Goal: Navigation & Orientation: Go to known website

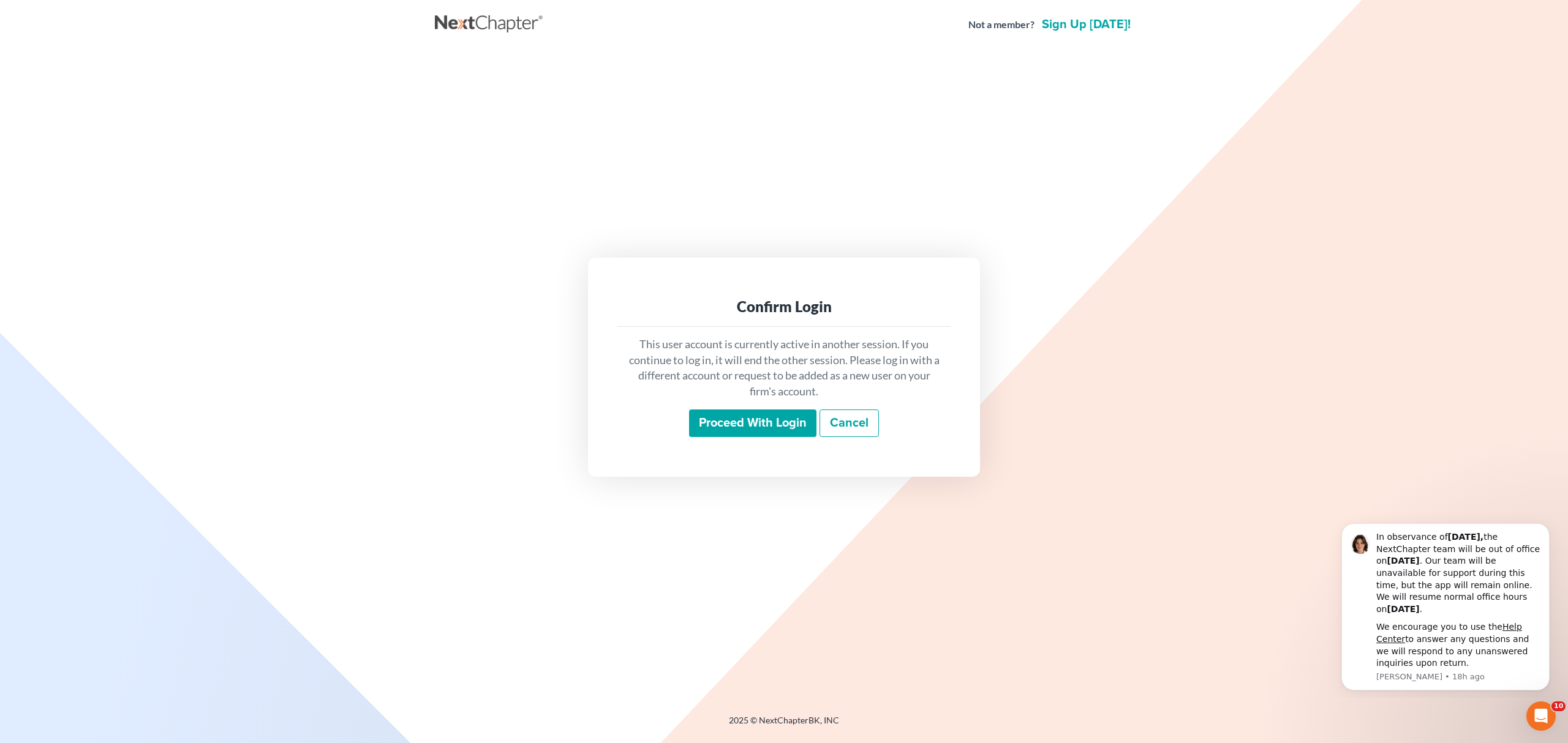
click at [778, 427] on input "Proceed with login" at bounding box center [752, 424] width 127 height 28
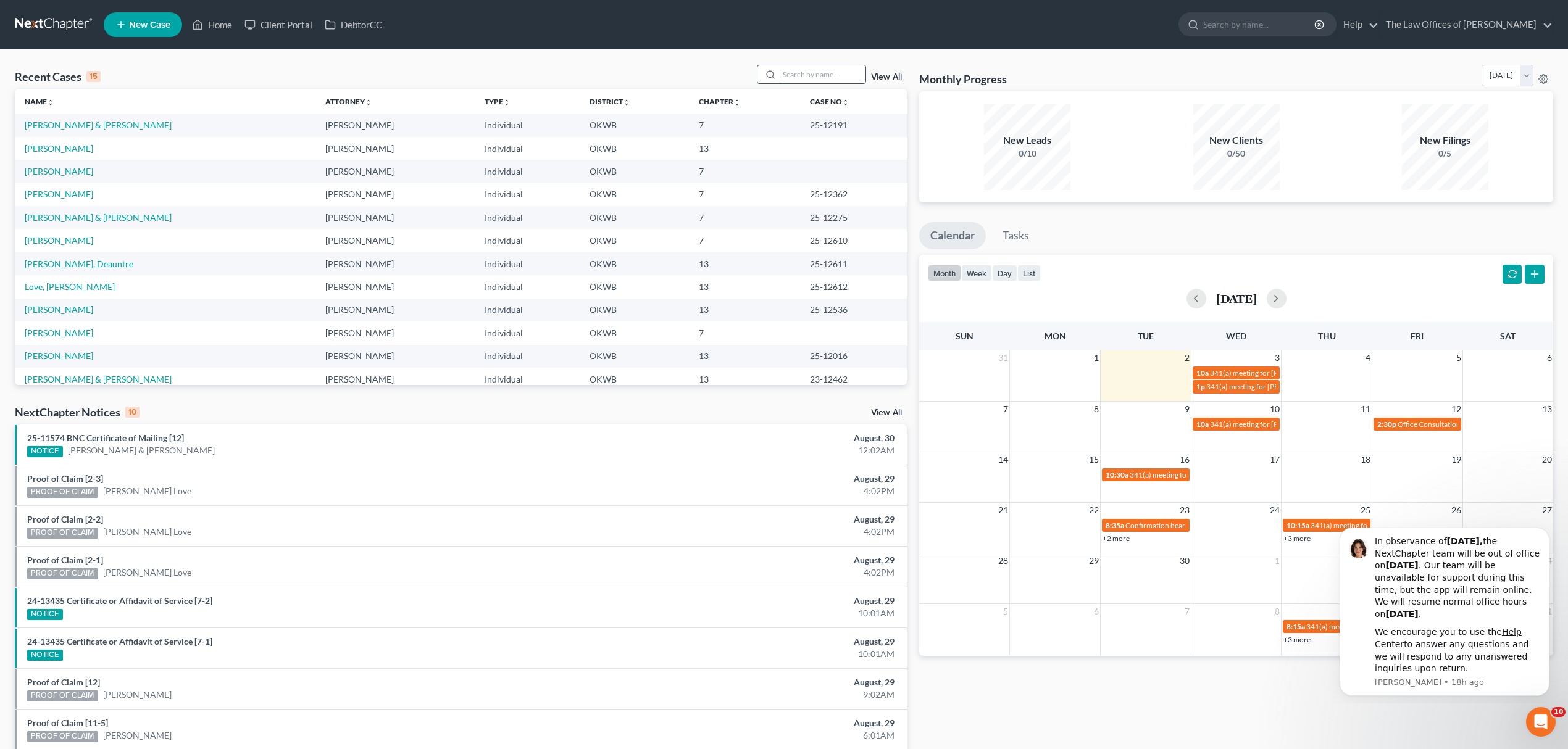
click at [823, 69] on input "search" at bounding box center [823, 74] width 87 height 18
type input "bonnie"
